Goal: Information Seeking & Learning: Learn about a topic

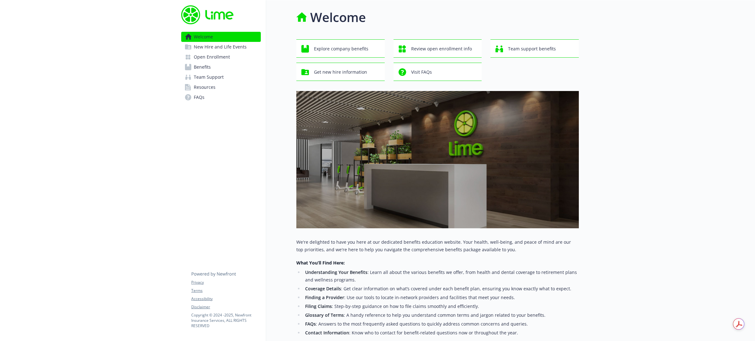
click at [201, 81] on span "Team Support" at bounding box center [209, 77] width 30 height 10
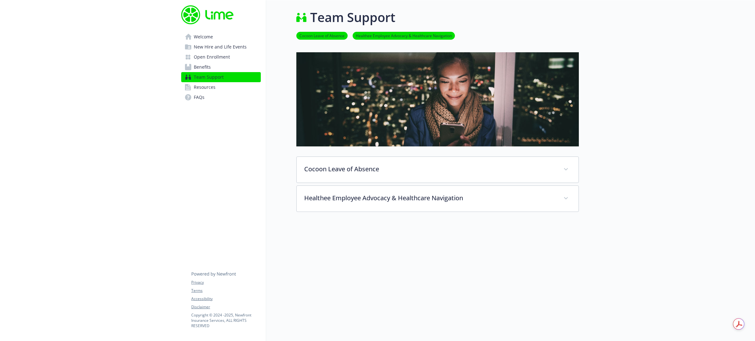
click at [201, 65] on span "Benefits" at bounding box center [202, 67] width 17 height 10
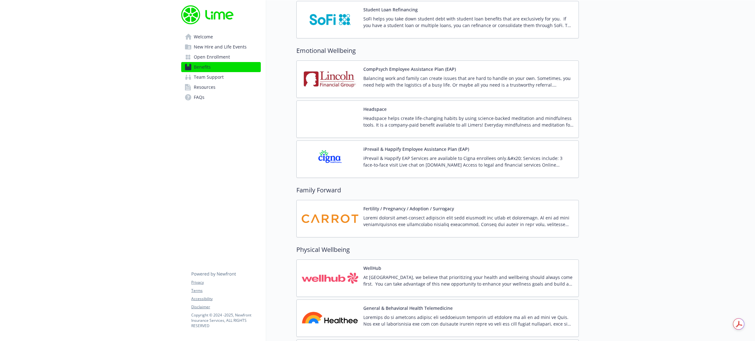
scroll to position [1158, 0]
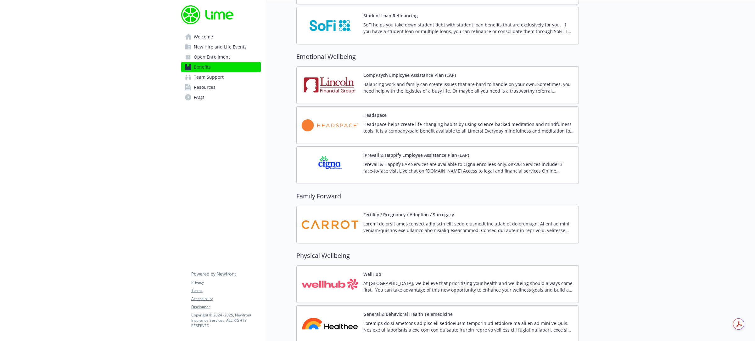
click at [429, 133] on p "Headspace helps create life-changing habits by using science-backed meditation …" at bounding box center [468, 127] width 210 height 13
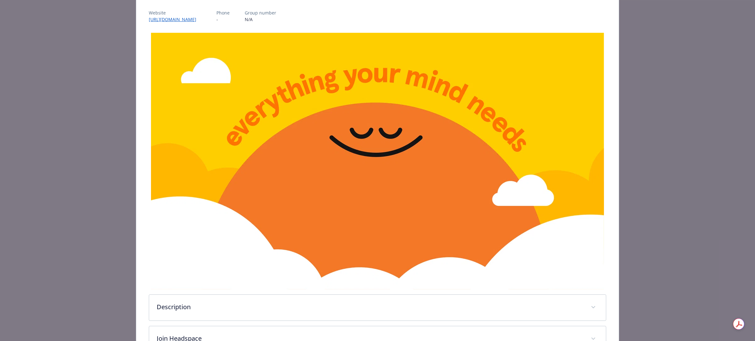
scroll to position [152, 0]
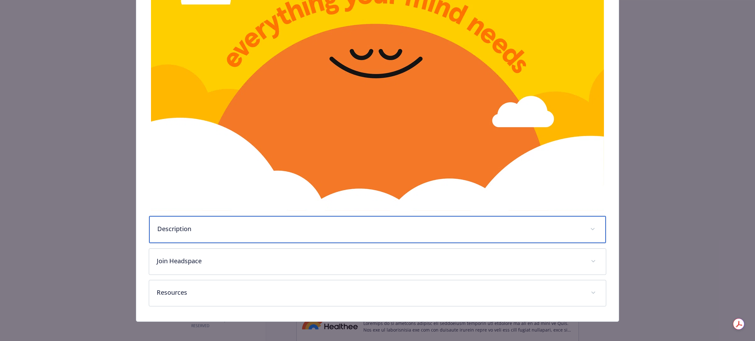
click at [198, 237] on div "Description" at bounding box center [377, 229] width 457 height 27
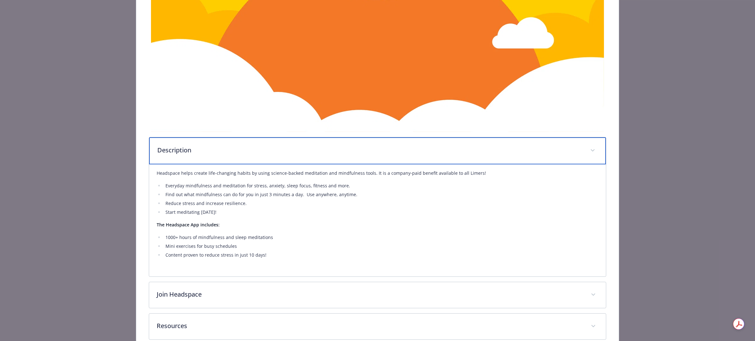
scroll to position [265, 0]
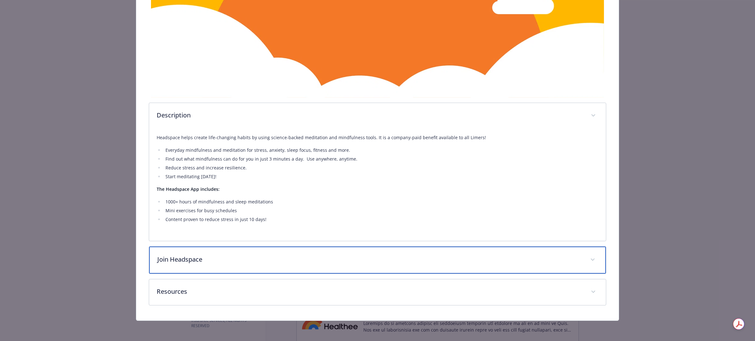
click at [184, 260] on p "Join Headspace" at bounding box center [369, 258] width 425 height 9
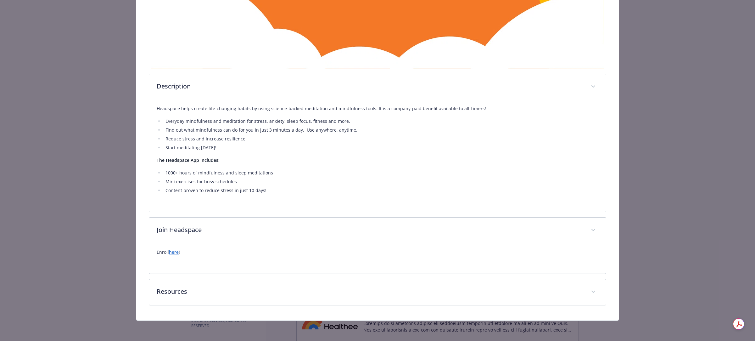
scroll to position [294, 0]
click at [174, 249] on link "here" at bounding box center [174, 252] width 10 height 6
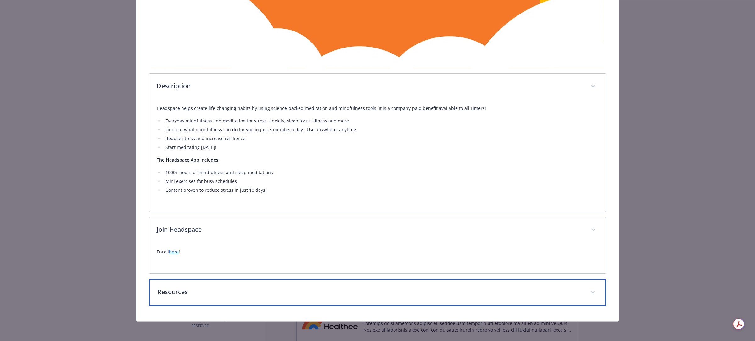
click at [165, 294] on p "Resources" at bounding box center [369, 291] width 425 height 9
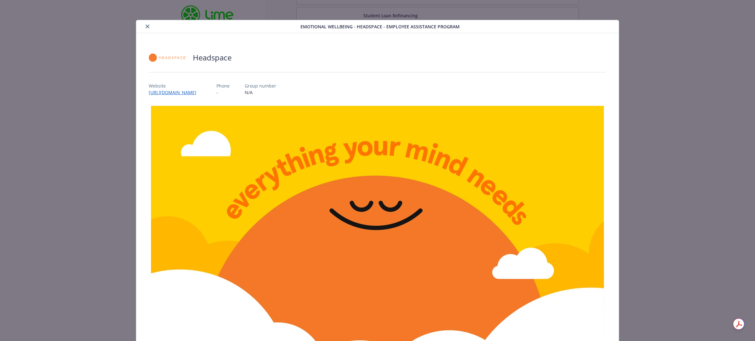
scroll to position [0, 0]
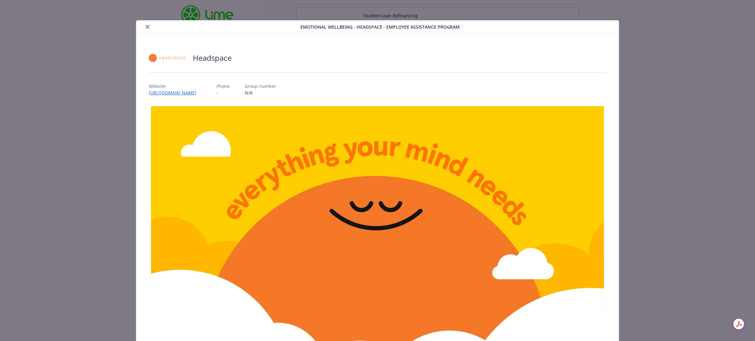
drag, startPoint x: 148, startPoint y: 26, endPoint x: 170, endPoint y: 36, distance: 24.8
click at [148, 26] on icon "close" at bounding box center [148, 27] width 4 height 4
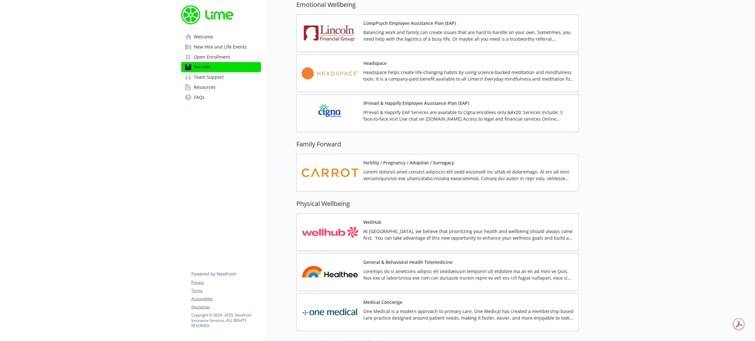
scroll to position [1197, 0]
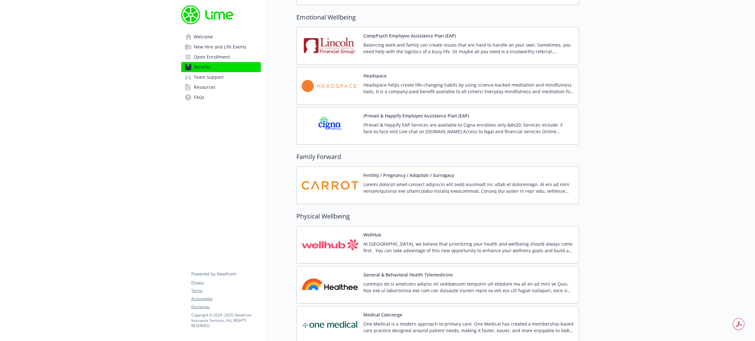
click at [442, 55] on p "Balancing work and family can create issues that are hard to handle on your own…" at bounding box center [468, 48] width 210 height 13
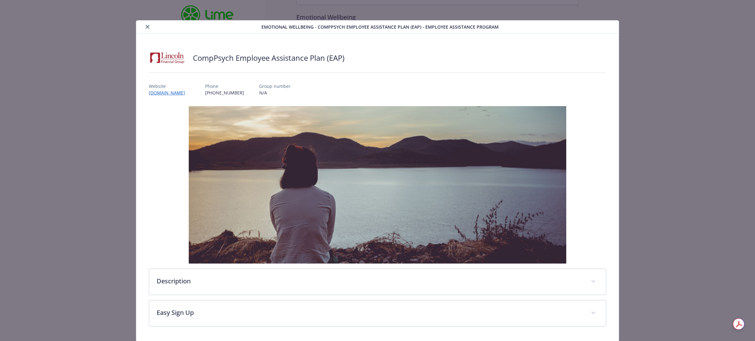
scroll to position [21, 0]
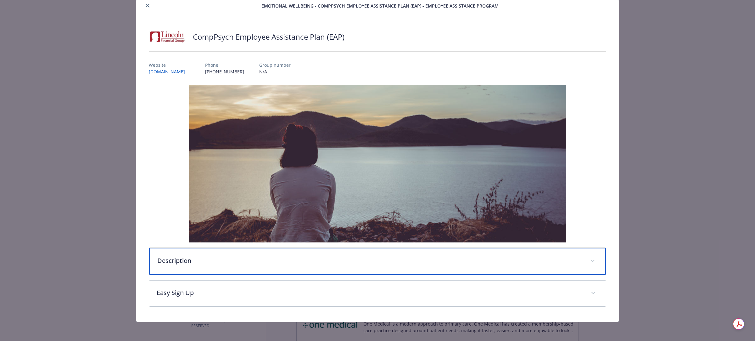
click at [173, 259] on p "Description" at bounding box center [369, 260] width 425 height 9
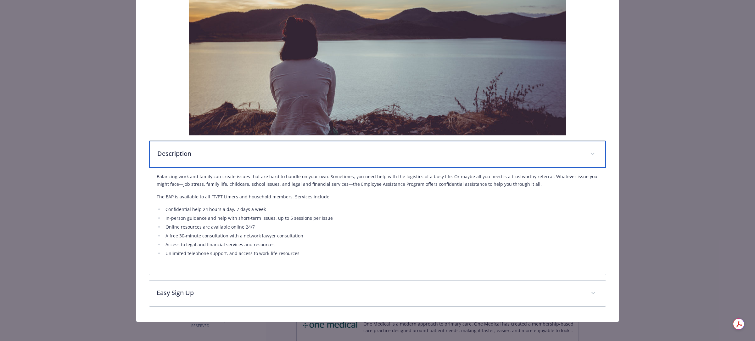
scroll to position [129, 0]
